Goal: Information Seeking & Learning: Learn about a topic

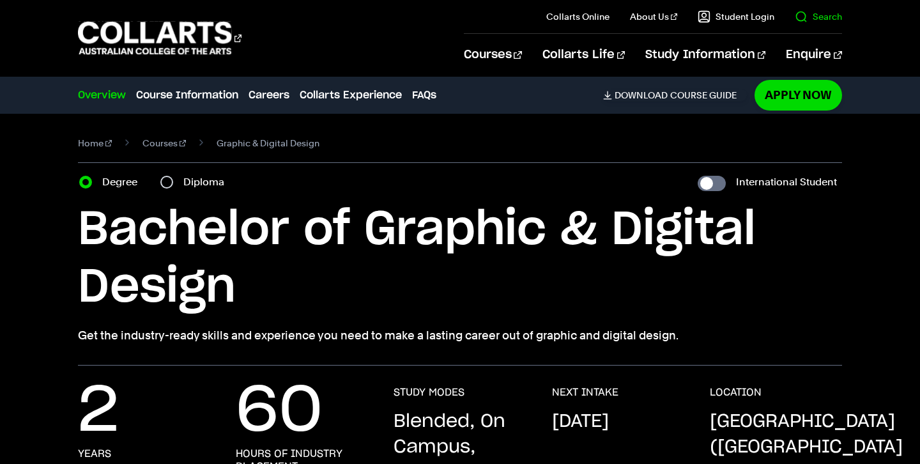
click at [806, 17] on link "Search" at bounding box center [818, 16] width 47 height 13
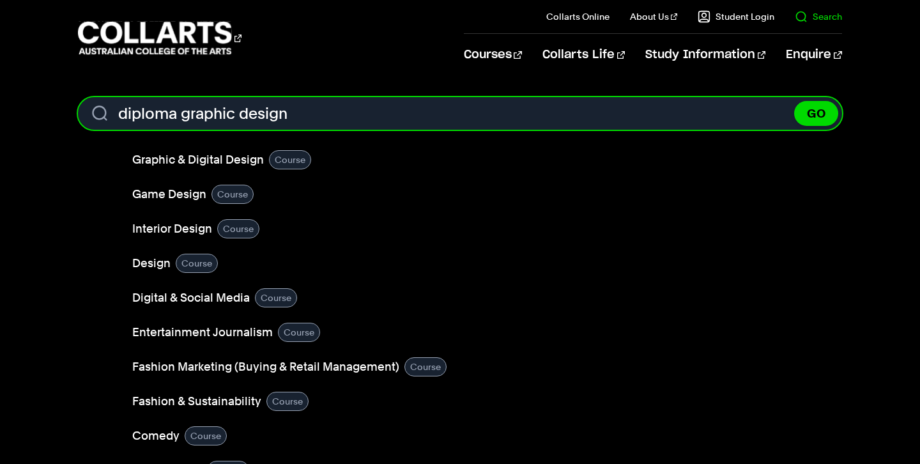
type input "diploma graphic design"
click at [794, 101] on button "GO" at bounding box center [816, 113] width 44 height 25
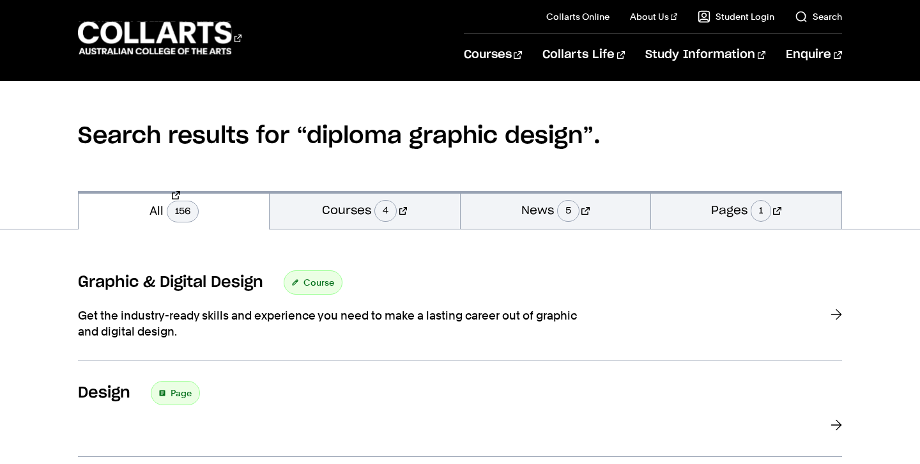
scroll to position [79, 0]
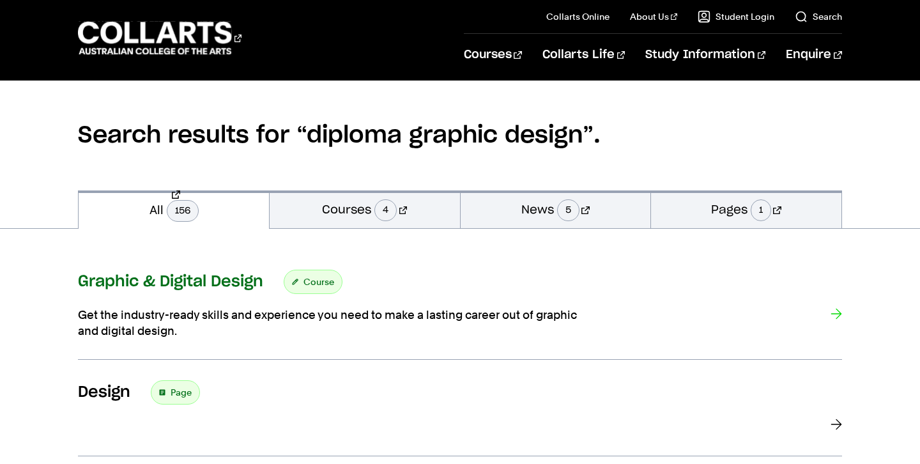
click at [321, 286] on span "Course" at bounding box center [318, 282] width 31 height 18
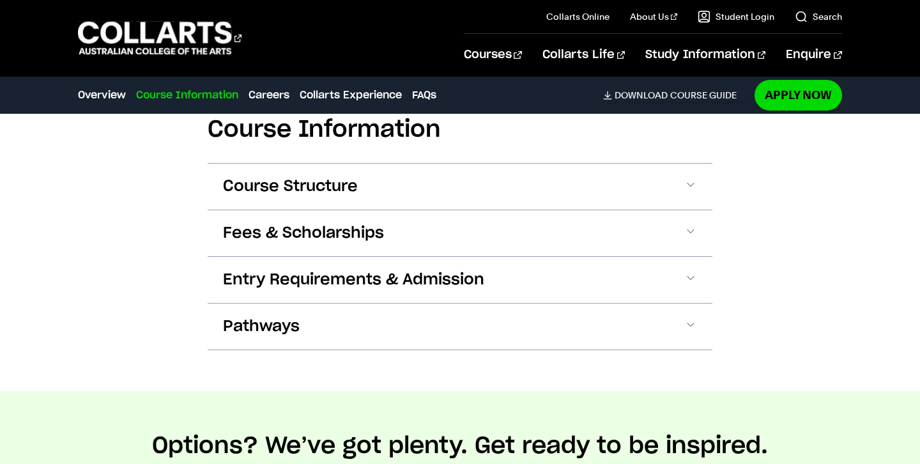
scroll to position [1587, 0]
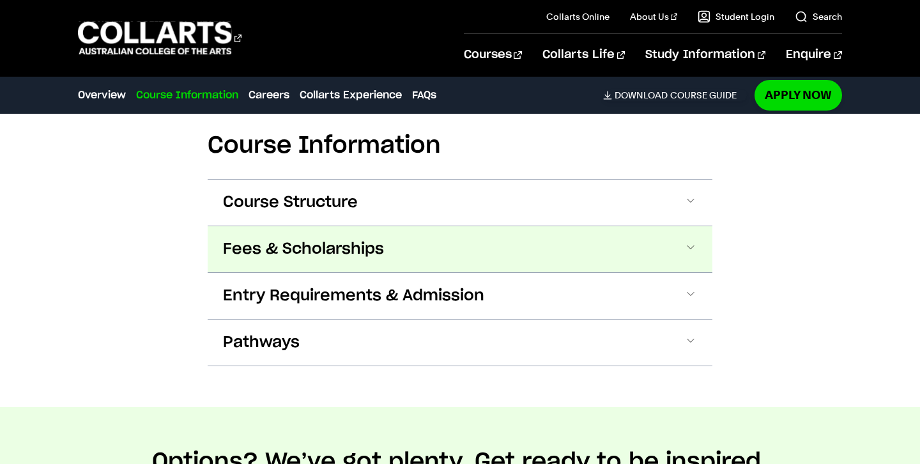
click at [342, 239] on span "Fees & Scholarships" at bounding box center [303, 249] width 161 height 20
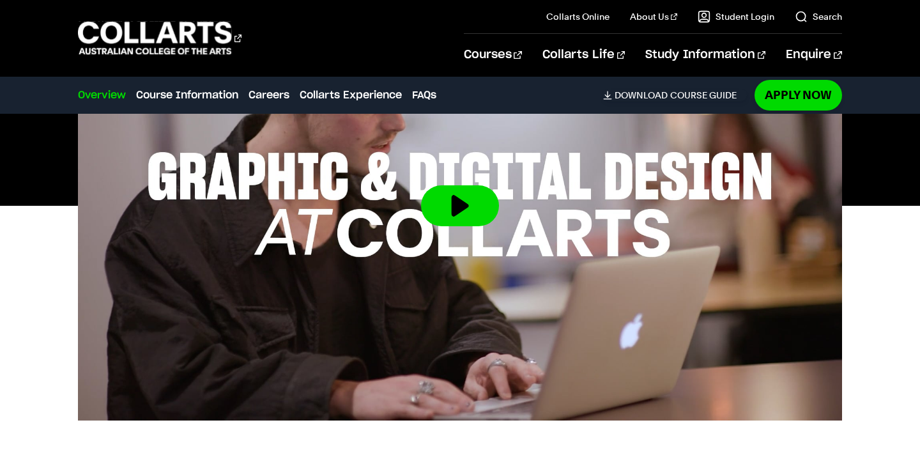
scroll to position [474, 0]
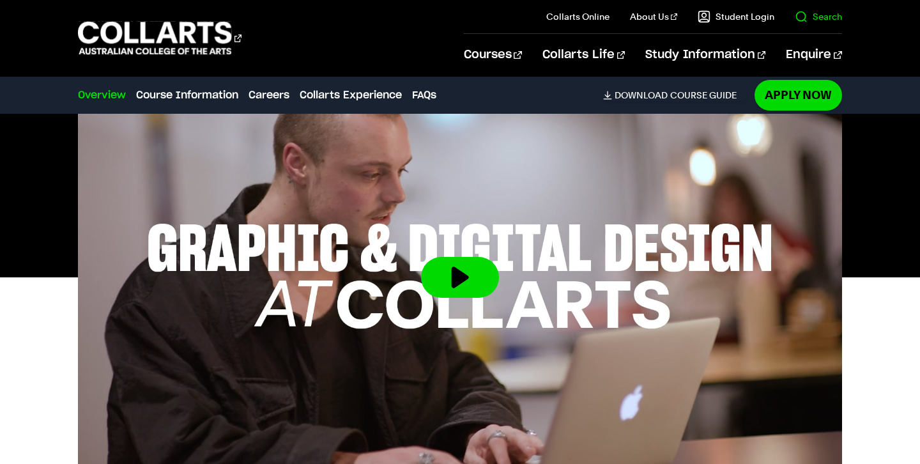
click at [808, 20] on link "Search" at bounding box center [818, 16] width 47 height 13
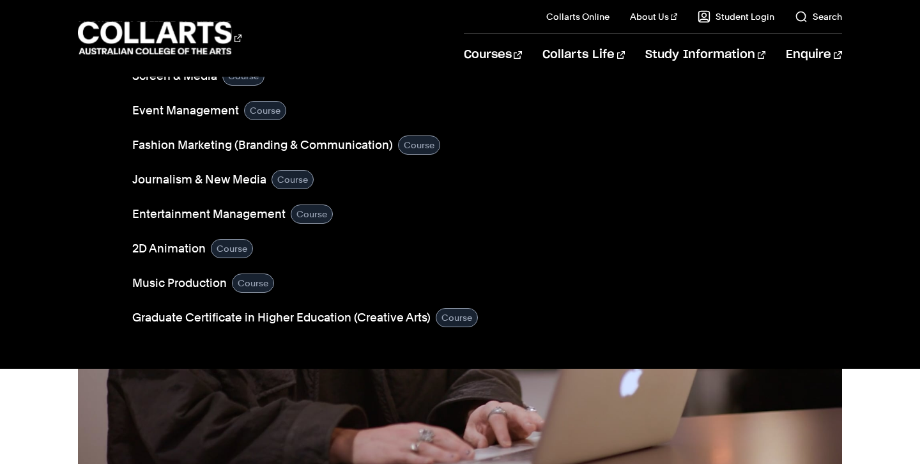
scroll to position [497, 0]
type input "diploma graphic design"
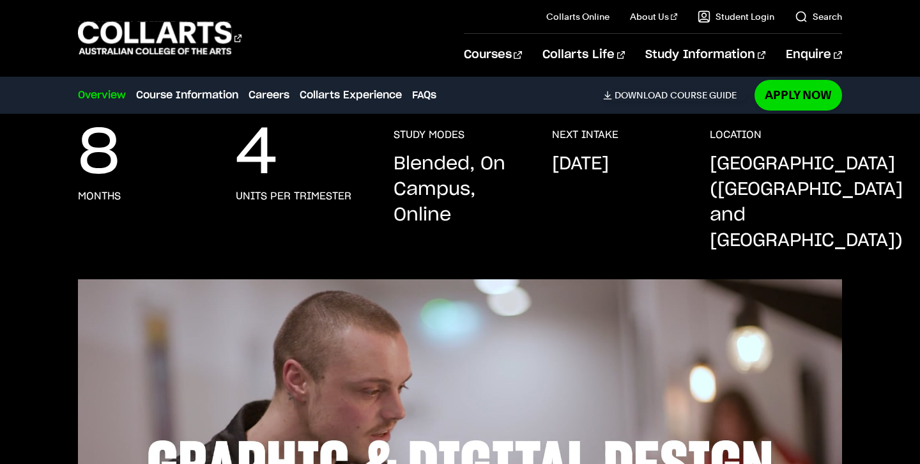
scroll to position [258, 0]
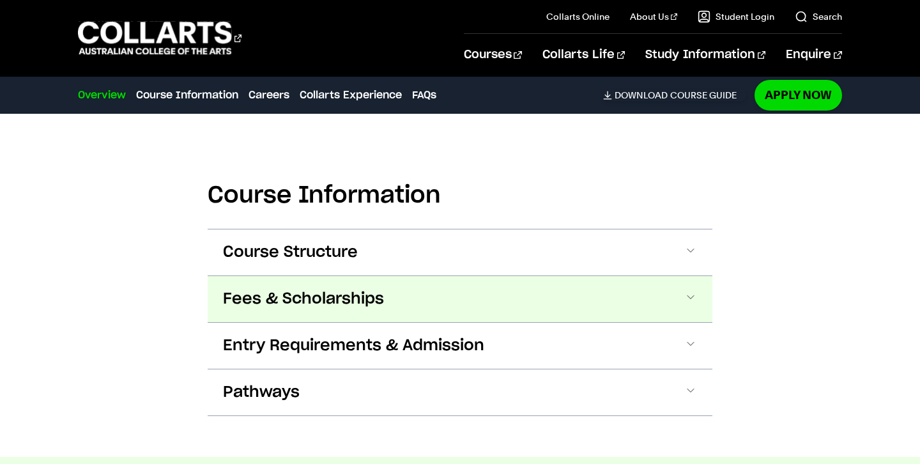
click at [434, 278] on button "Fees & Scholarships" at bounding box center [460, 299] width 505 height 46
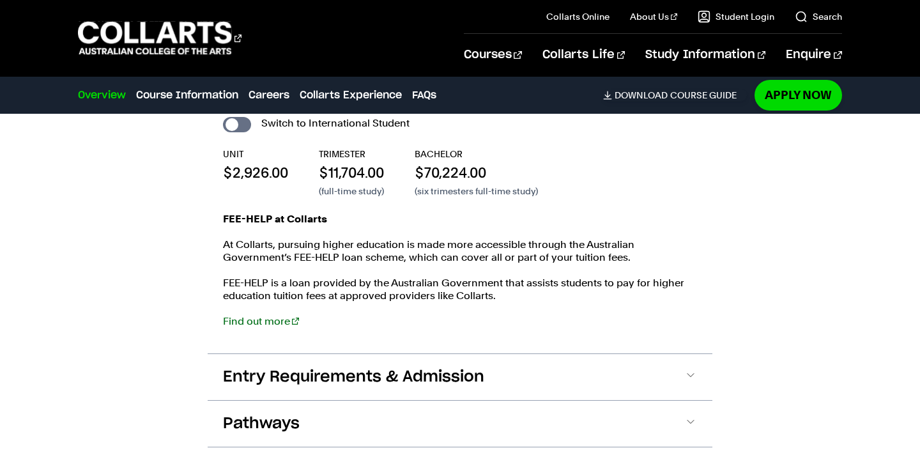
scroll to position [1680, 0]
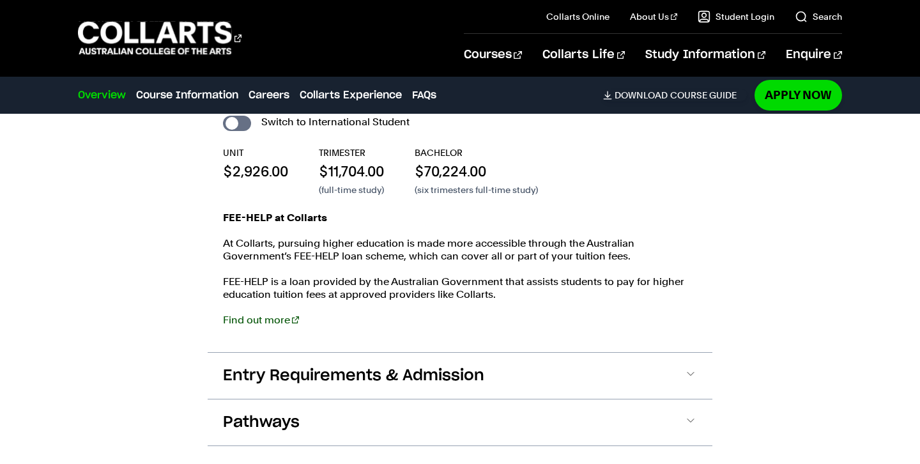
click at [255, 314] on link "Find out more" at bounding box center [261, 320] width 76 height 12
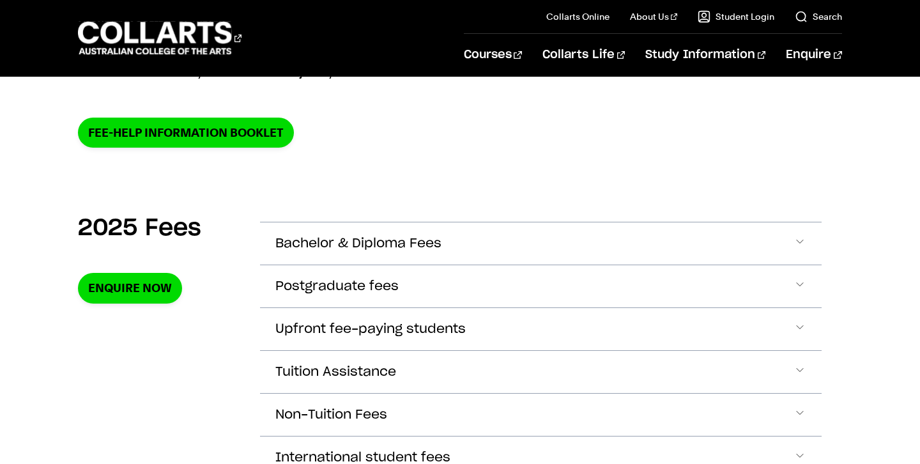
scroll to position [388, 0]
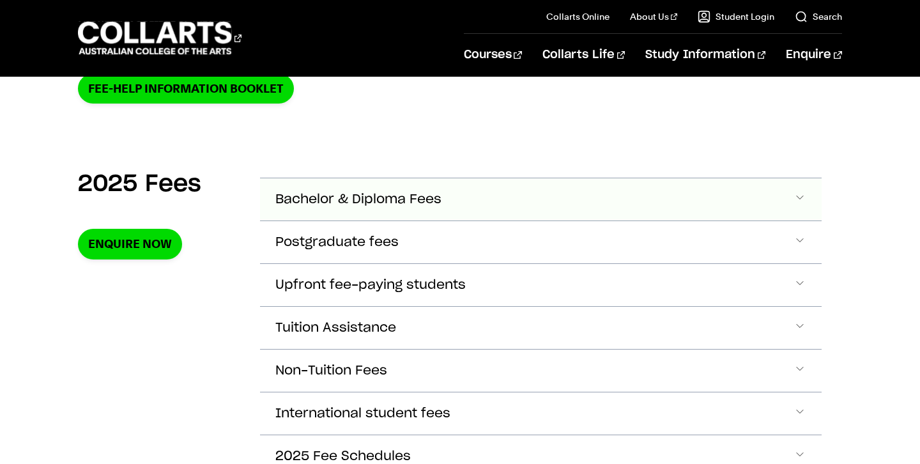
click at [441, 191] on button "Bachelor & Diploma Fees" at bounding box center [540, 199] width 561 height 42
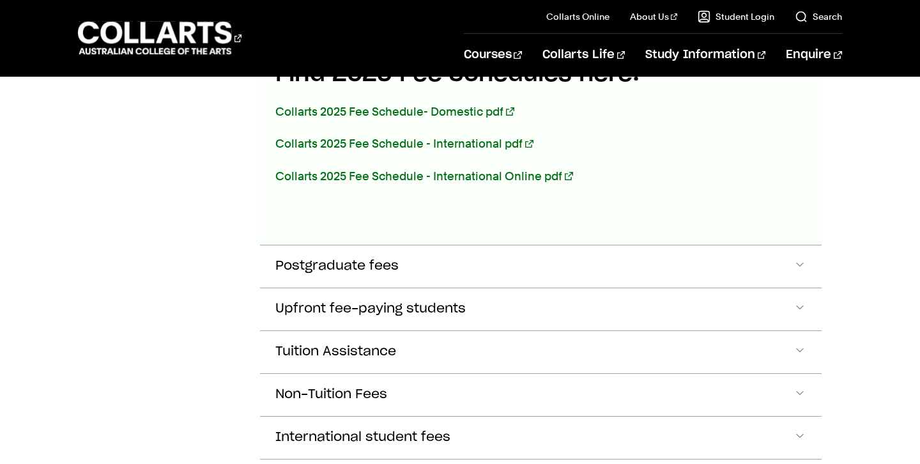
scroll to position [834, 0]
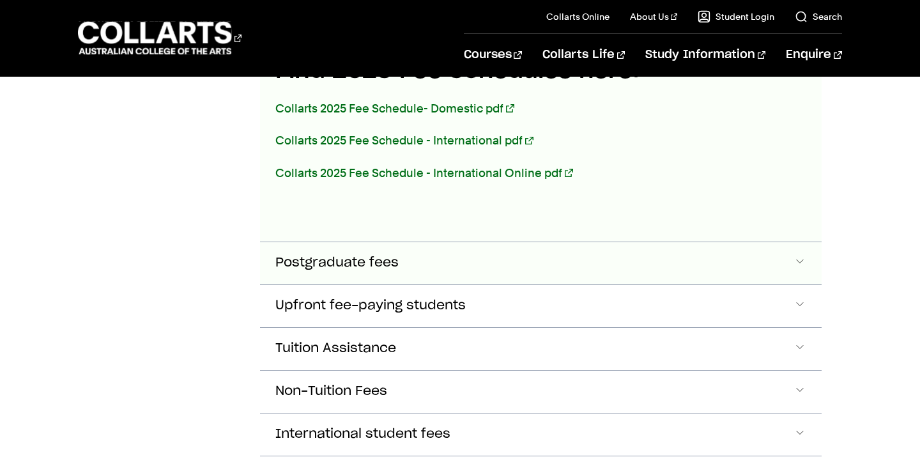
click at [377, 261] on span "Postgraduate fees" at bounding box center [336, 262] width 123 height 15
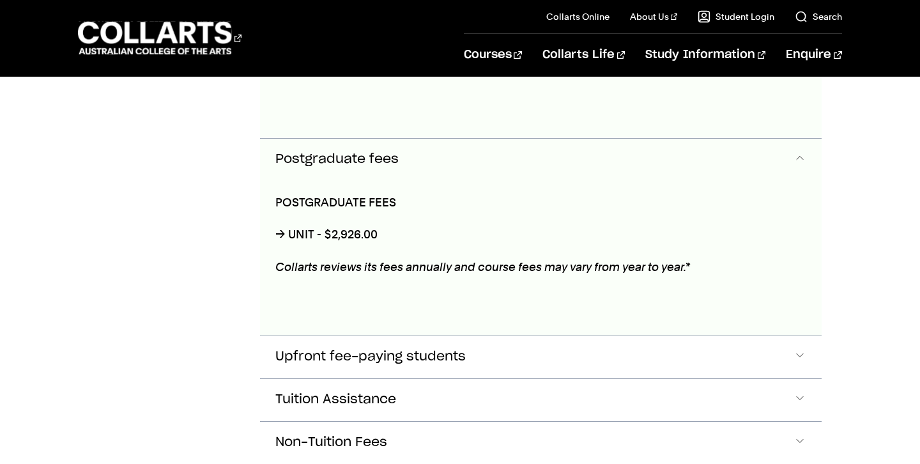
scroll to position [960, 0]
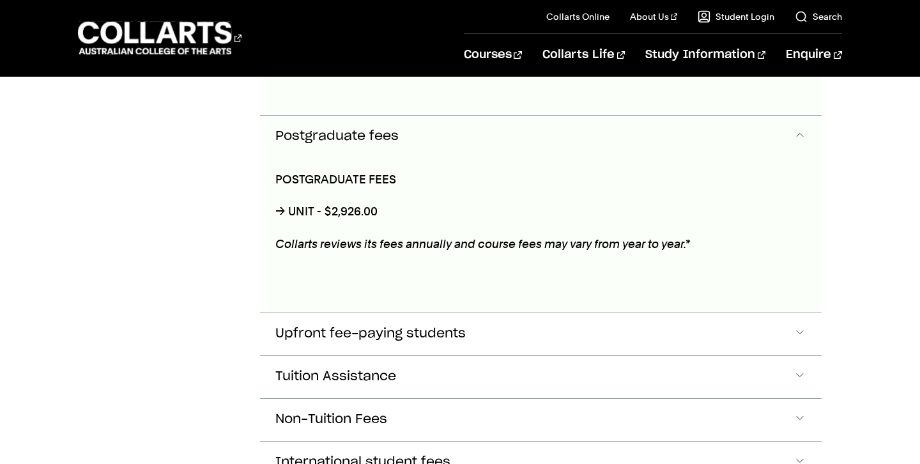
click at [369, 126] on button "Postgraduate fees" at bounding box center [540, 137] width 561 height 42
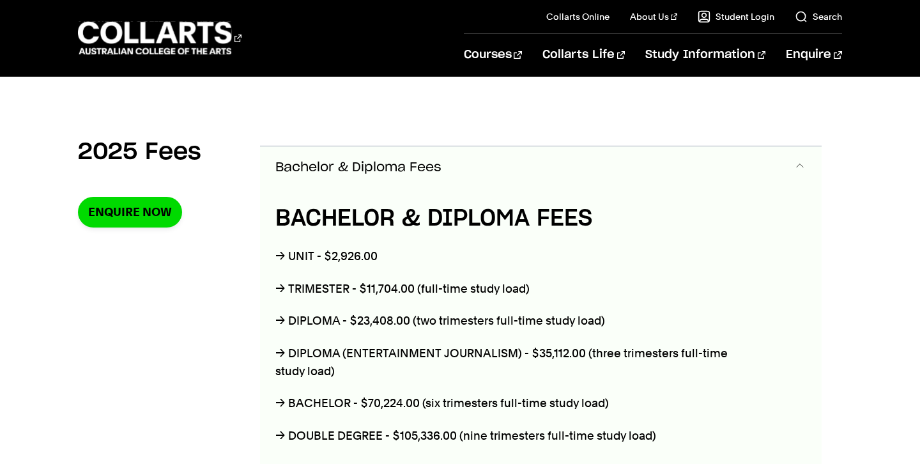
scroll to position [421, 0]
